Goal: Information Seeking & Learning: Learn about a topic

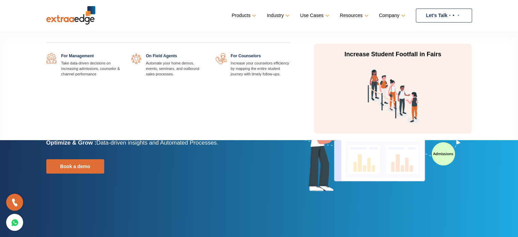
click at [120, 53] on link at bounding box center [120, 53] width 0 height 0
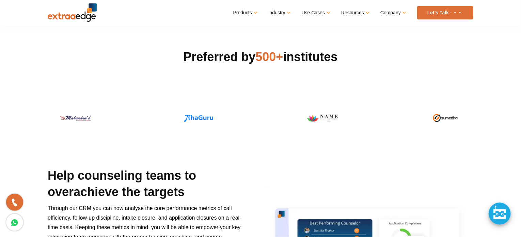
scroll to position [204, 0]
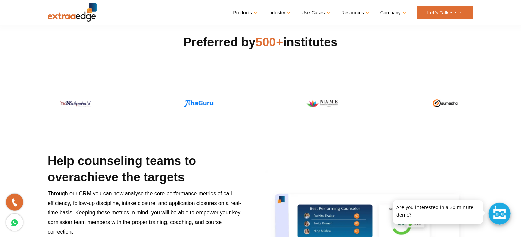
drag, startPoint x: 174, startPoint y: 45, endPoint x: 360, endPoint y: 41, distance: 185.5
click at [360, 41] on h2 "Preferred by 500+ institutes" at bounding box center [260, 42] width 425 height 16
click at [245, 43] on h2 "Preferred by 500+ institutes" at bounding box center [260, 42] width 425 height 16
drag, startPoint x: 177, startPoint y: 41, endPoint x: 388, endPoint y: 43, distance: 211.0
click at [388, 43] on h2 "Preferred by 500+ institutes" at bounding box center [260, 42] width 425 height 16
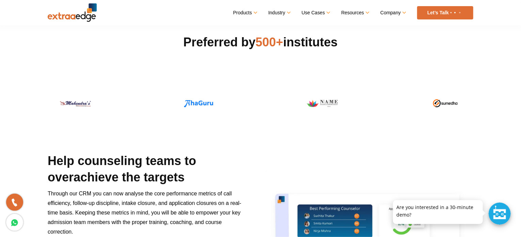
click at [287, 45] on h2 "Preferred by 500+ institutes" at bounding box center [260, 42] width 425 height 16
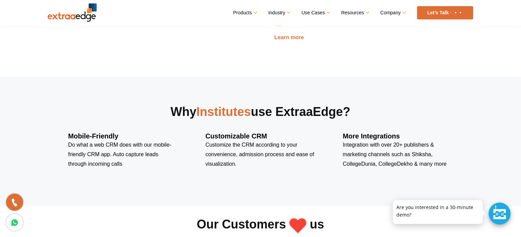
scroll to position [1225, 0]
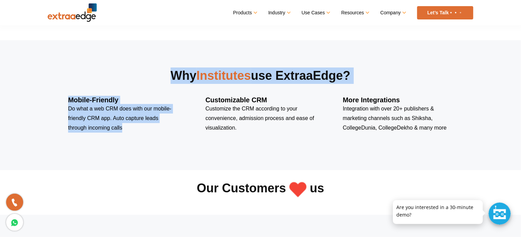
drag, startPoint x: 67, startPoint y: 93, endPoint x: 153, endPoint y: 127, distance: 92.7
click at [152, 128] on div "Why Institutes use ExtraaEdge? Mobile-Friendly Do what a web CRM does with our …" at bounding box center [260, 99] width 395 height 65
click at [154, 125] on p "Do what a web CRM does with our mobile-friendly CRM app. Auto capture leads thr…" at bounding box center [123, 118] width 110 height 29
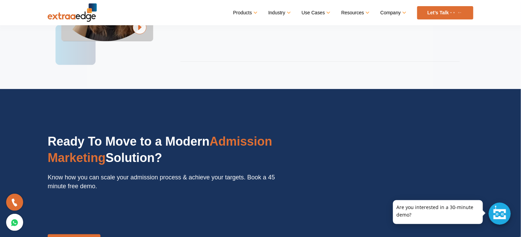
scroll to position [1566, 0]
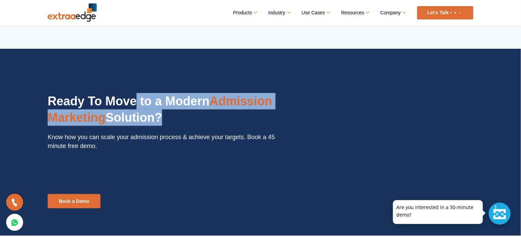
drag, startPoint x: 135, startPoint y: 109, endPoint x: 152, endPoint y: 127, distance: 25.3
click at [161, 123] on h2 "Ready To Move to a Modern Admission Marketing Solution?" at bounding box center [171, 112] width 247 height 39
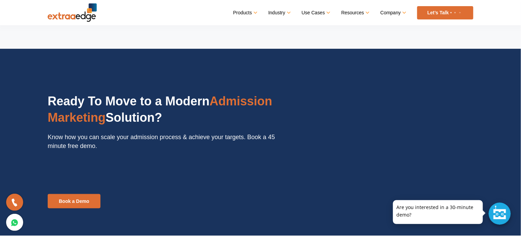
click at [131, 139] on p "Know how you can scale your admission process & achieve your targets. Book a 45…" at bounding box center [171, 146] width 247 height 29
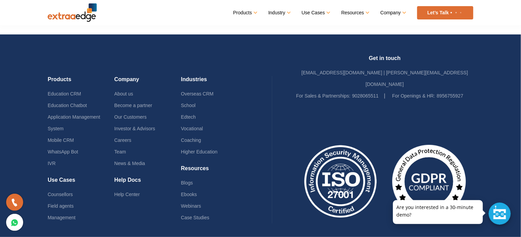
scroll to position [1940, 0]
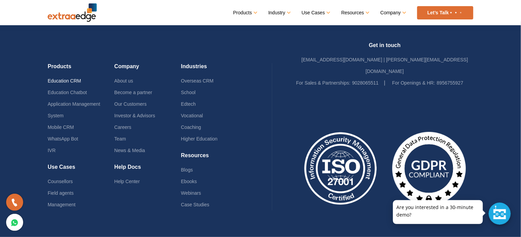
click at [55, 78] on link "Education CRM" at bounding box center [64, 80] width 33 height 5
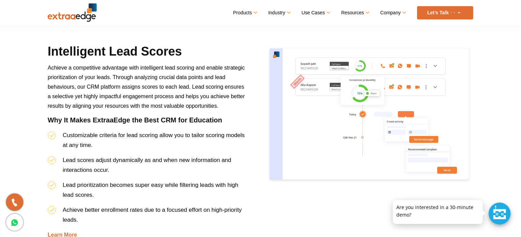
scroll to position [1090, 0]
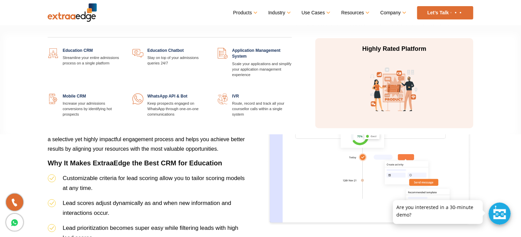
click at [248, 11] on link "Products" at bounding box center [244, 13] width 23 height 10
click at [292, 48] on link at bounding box center [292, 48] width 0 height 0
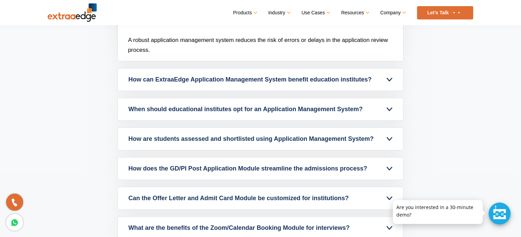
scroll to position [2042, 0]
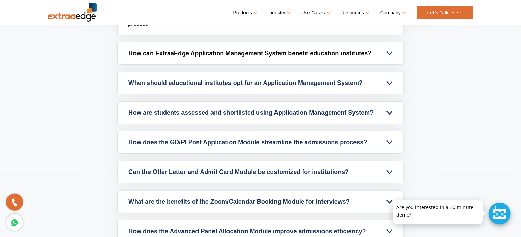
click at [183, 59] on link "How can ExtraaEdge Application Management System benefit education institutes?" at bounding box center [260, 53] width 285 height 22
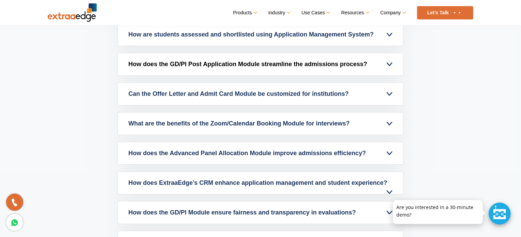
click at [182, 62] on link "How does the GD/PI Post Application Module streamline the admissions process?" at bounding box center [260, 64] width 285 height 22
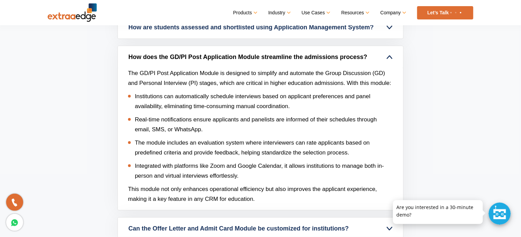
scroll to position [1906, 0]
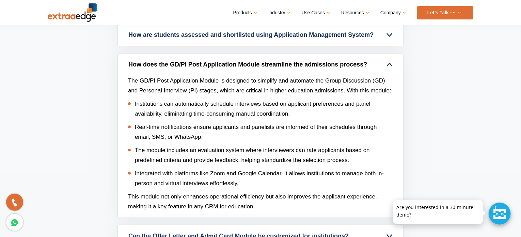
click at [185, 64] on link "How does the GD/PI Post Application Module streamline the admissions process?" at bounding box center [260, 64] width 285 height 22
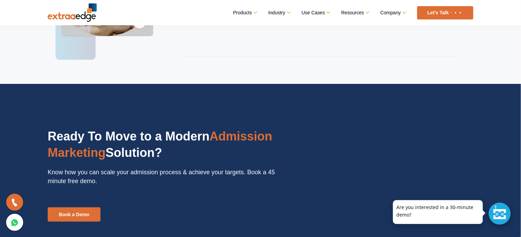
scroll to position [1702, 0]
